Goal: Information Seeking & Learning: Learn about a topic

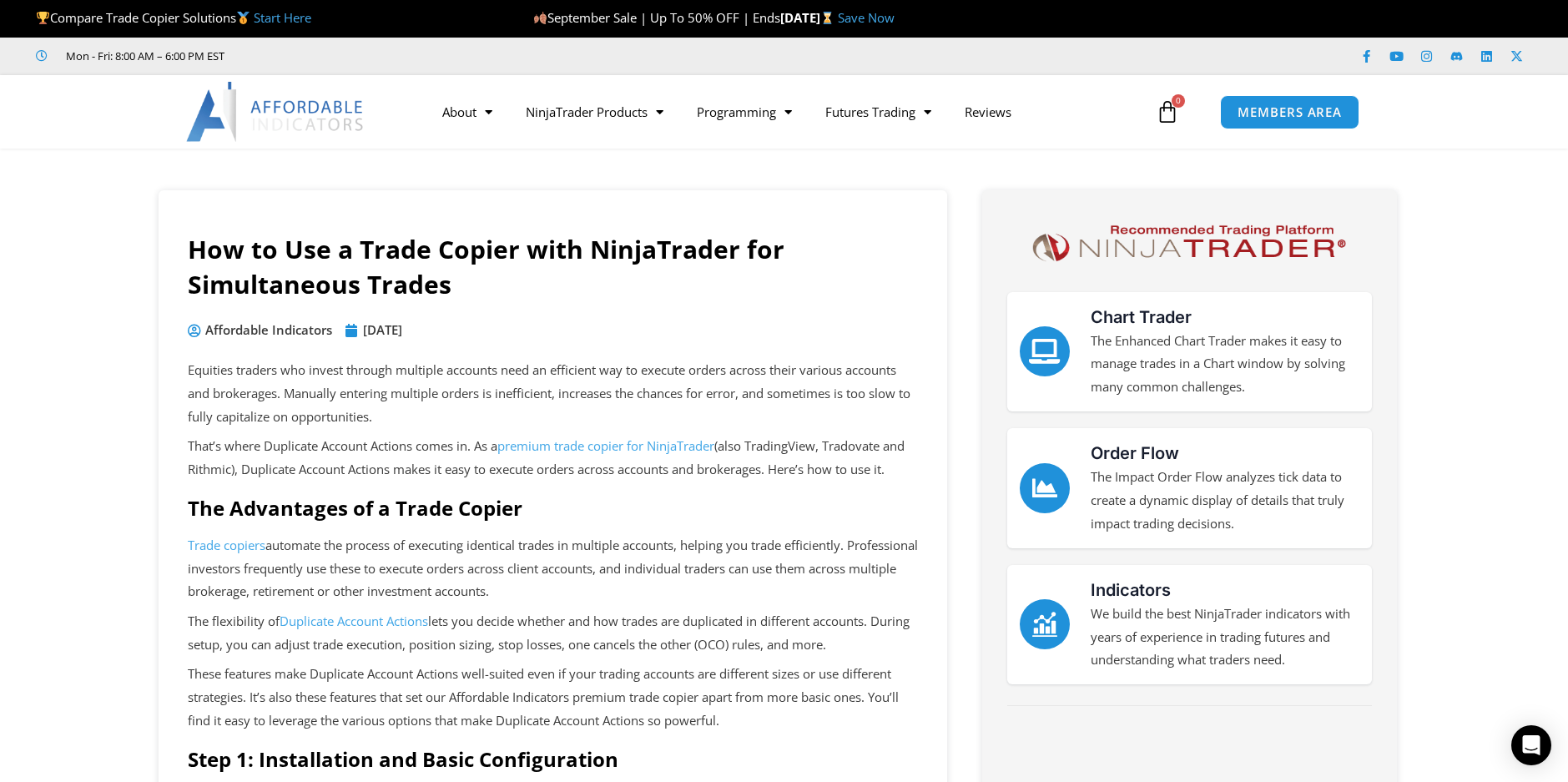
click at [895, 14] on link "Save Now" at bounding box center [866, 17] width 56 height 17
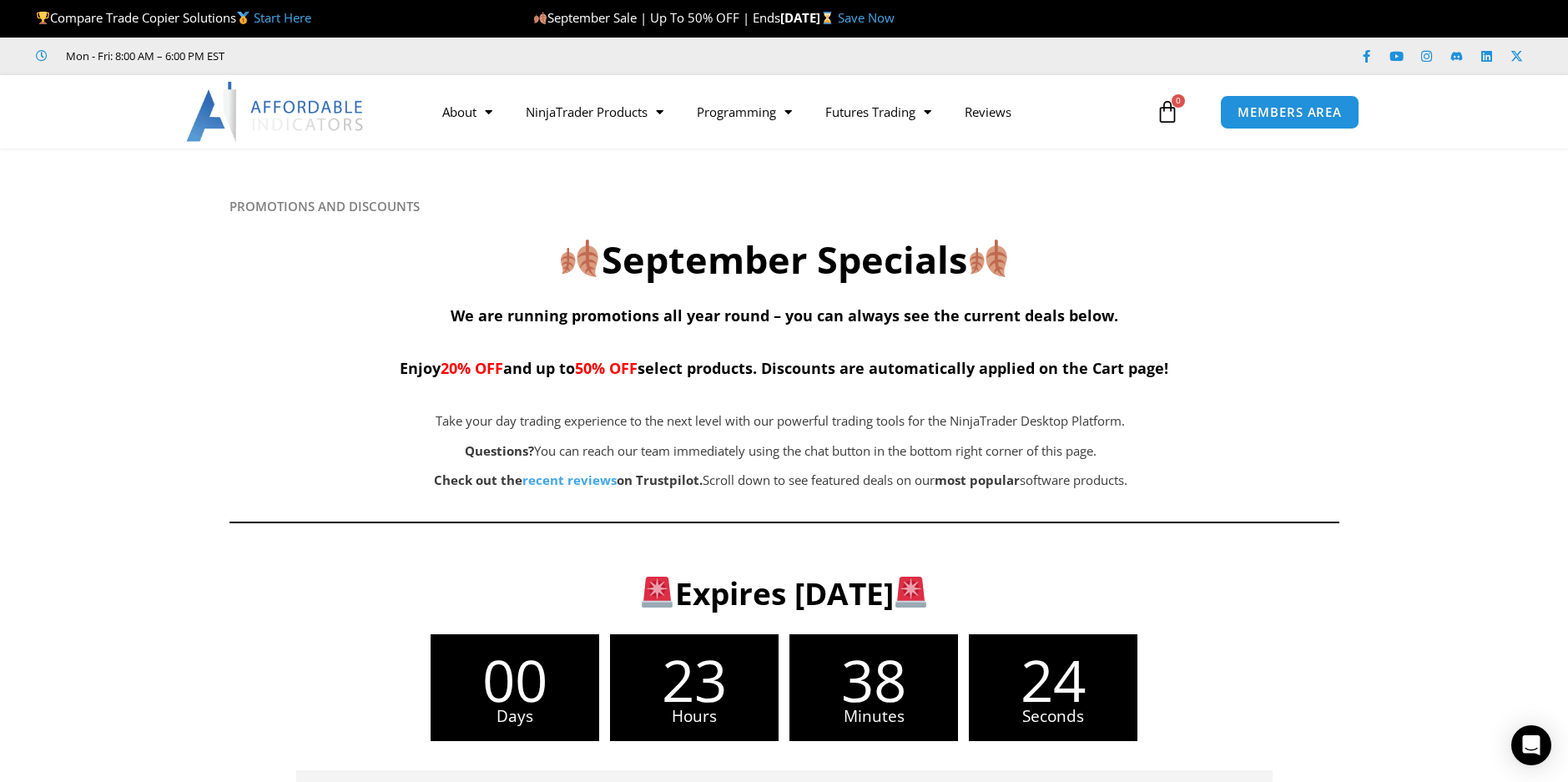
click at [1381, 406] on div at bounding box center [784, 350] width 1568 height 404
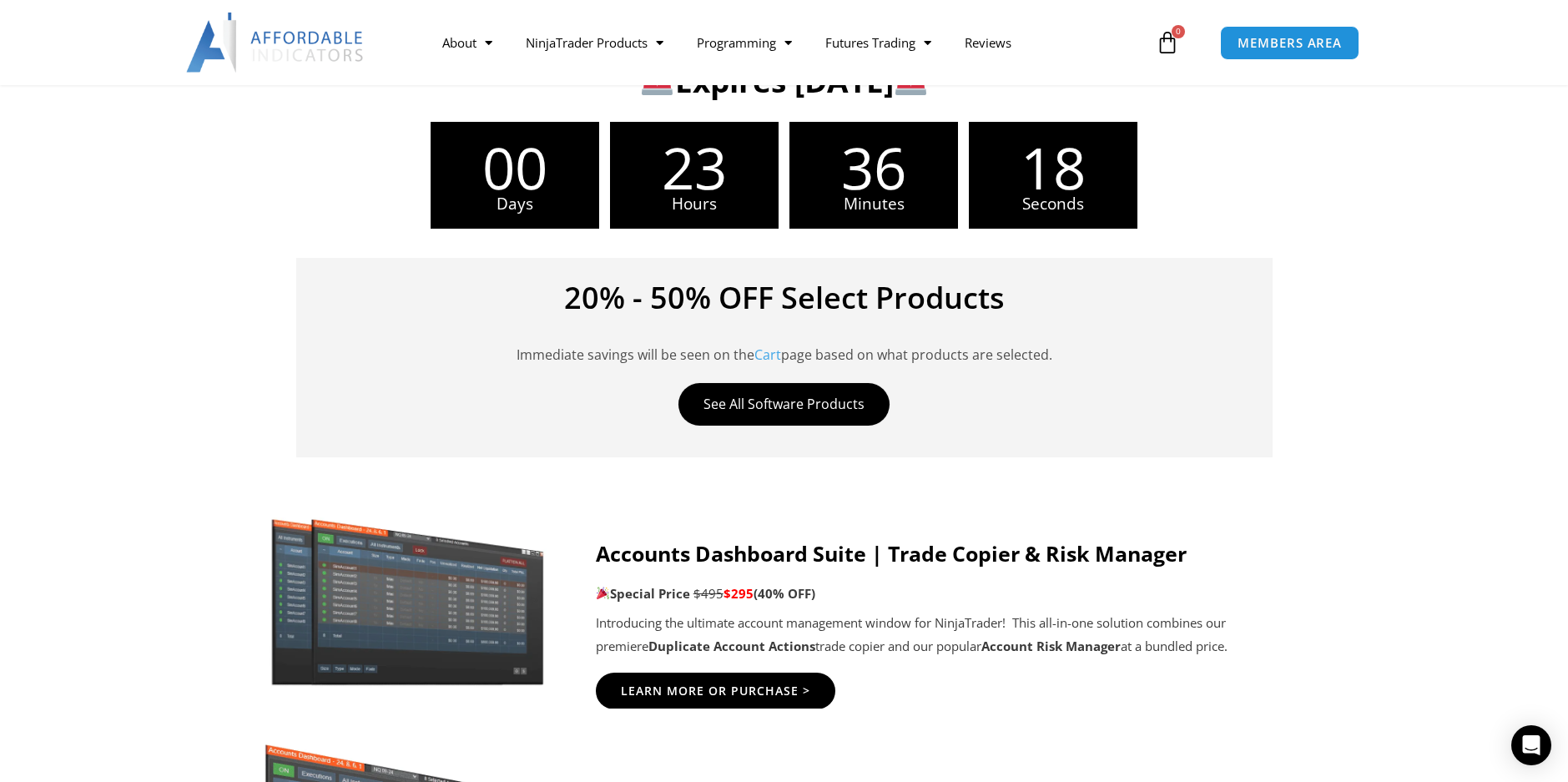
scroll to position [415, 0]
